Goal: Navigation & Orientation: Find specific page/section

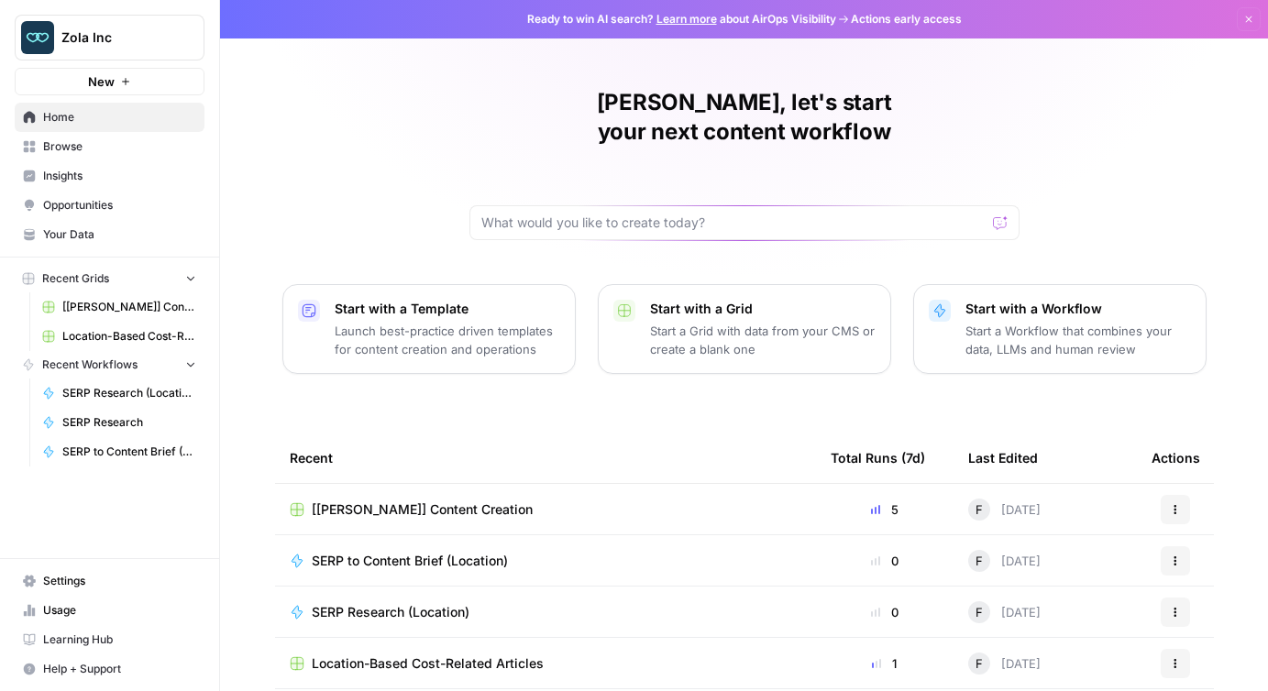
click at [188, 31] on icon "Workspace: Zola Inc" at bounding box center [188, 38] width 7 height 14
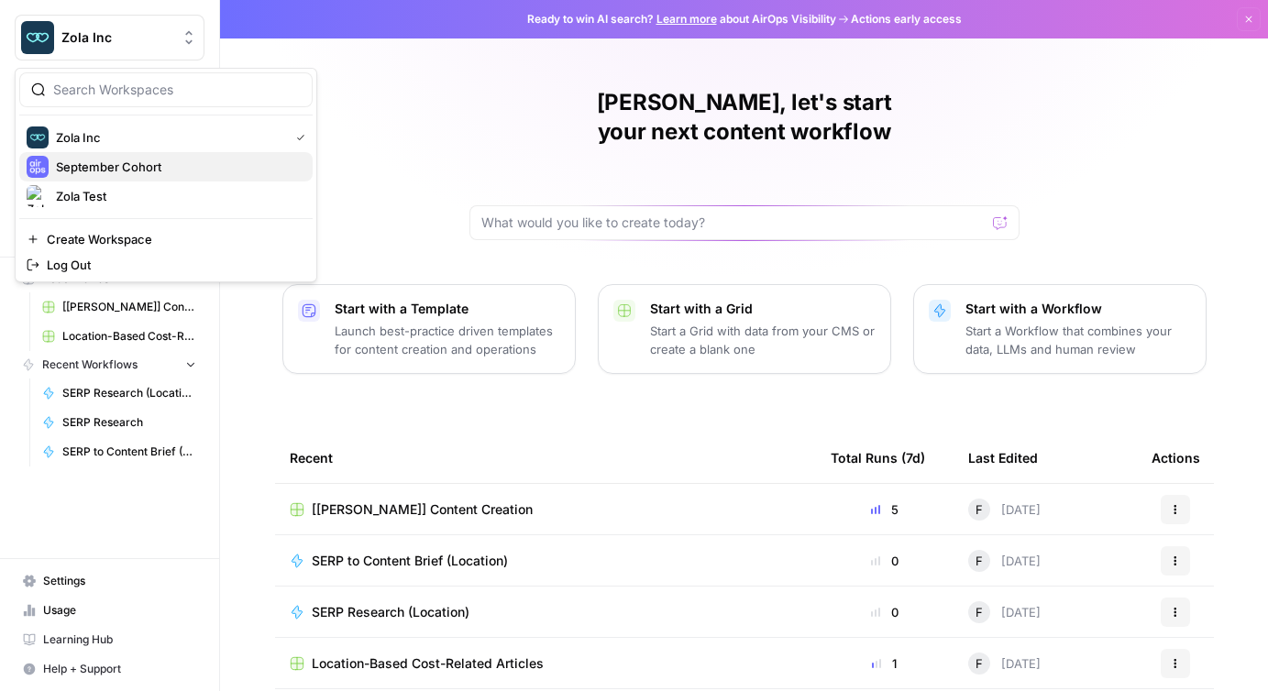
click at [105, 160] on span "September Cohort" at bounding box center [177, 167] width 242 height 18
